Goal: Check status: Check status

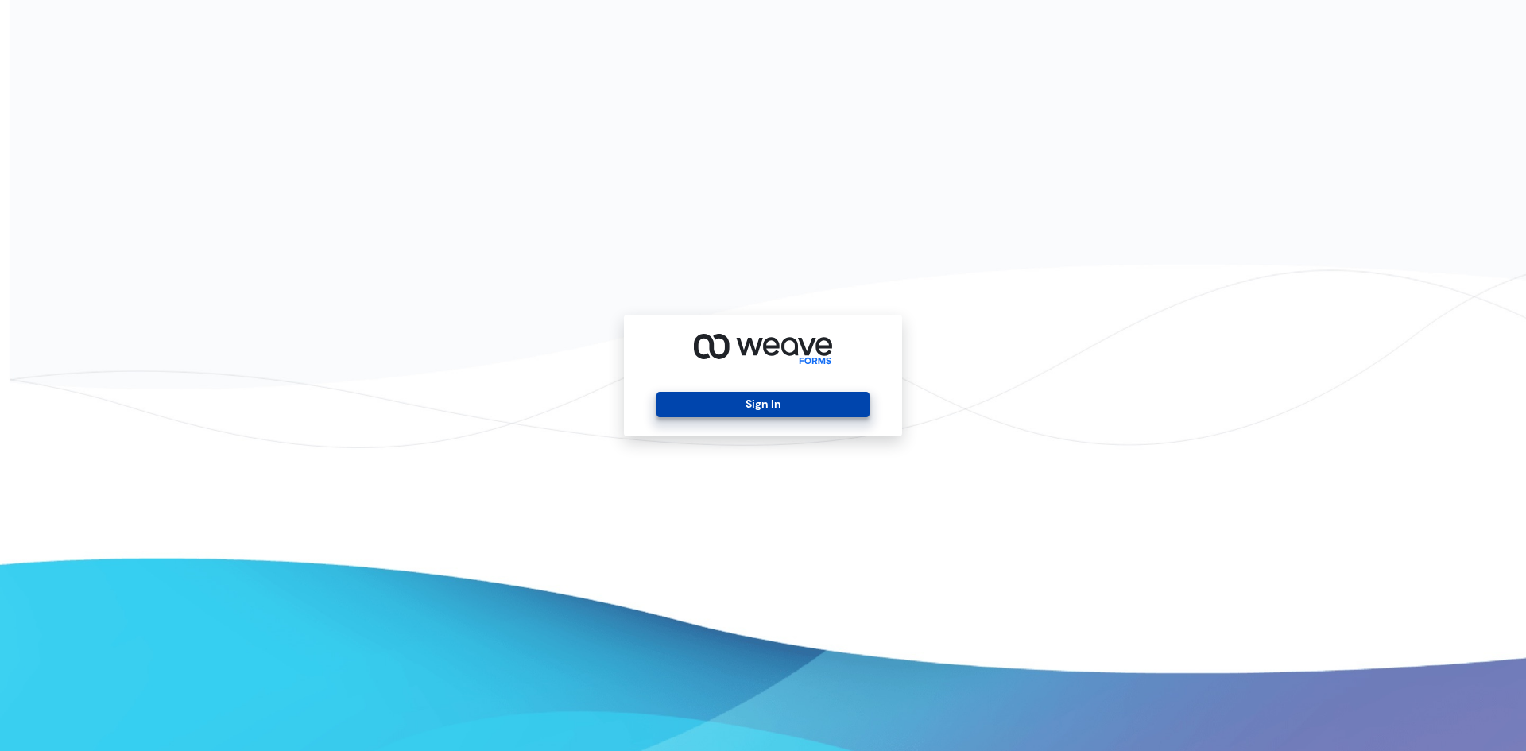
click at [721, 415] on button "Sign In" at bounding box center [763, 404] width 212 height 25
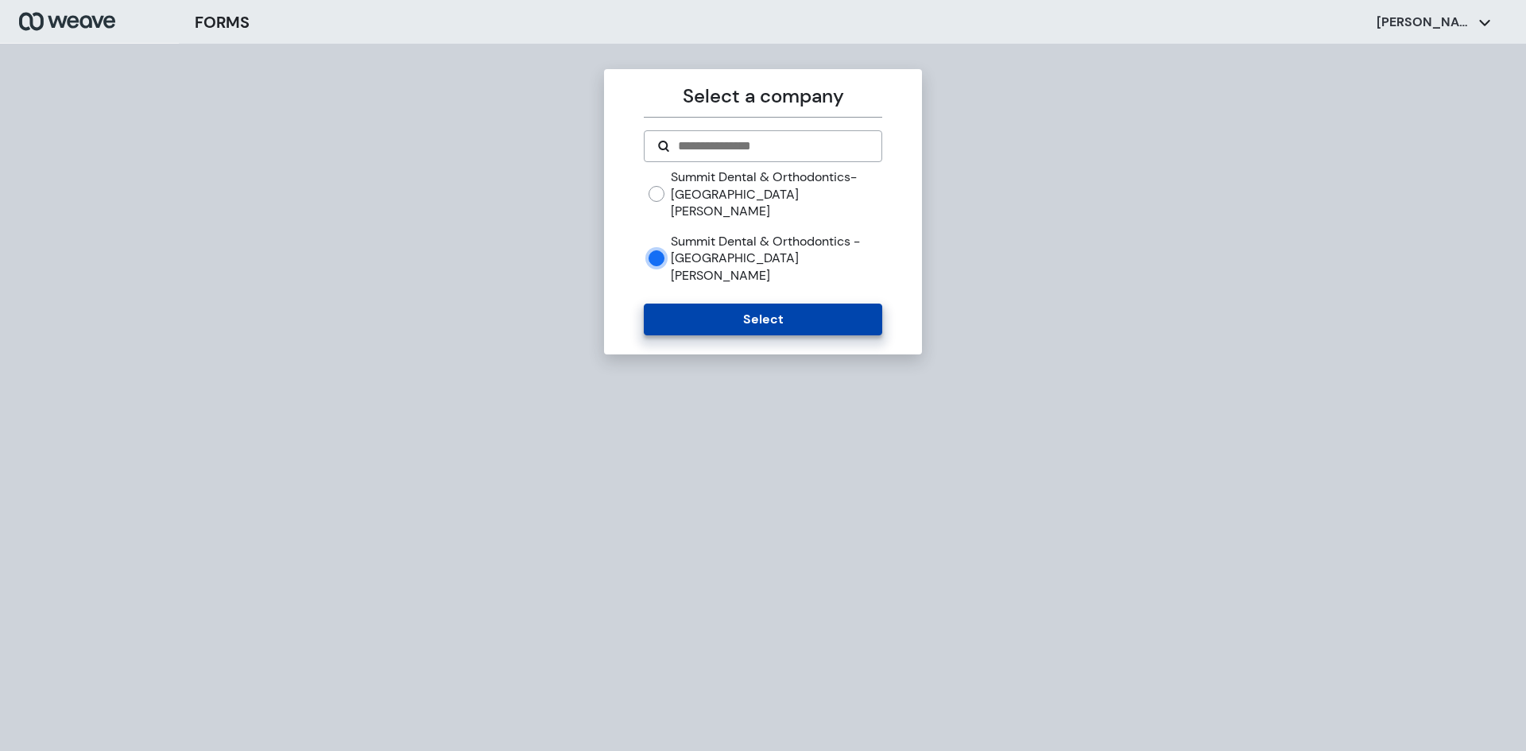
click at [722, 304] on button "Select" at bounding box center [763, 320] width 238 height 32
